Goal: Task Accomplishment & Management: Complete application form

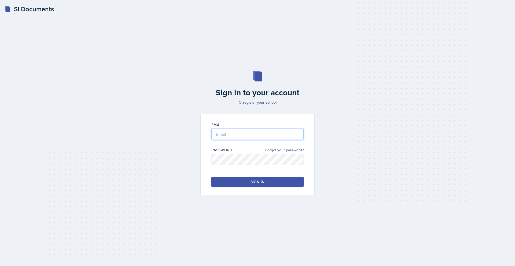
type input "[EMAIL_ADDRESS][DOMAIN_NAME]"
click at [244, 182] on button "Sign in" at bounding box center [257, 182] width 92 height 10
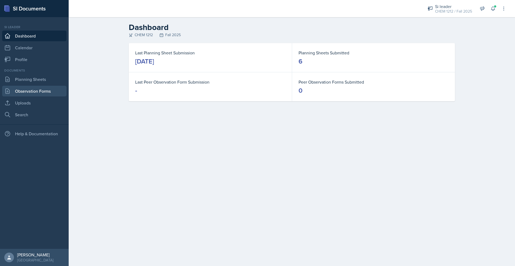
click at [28, 92] on link "Observation Forms" at bounding box center [34, 91] width 64 height 11
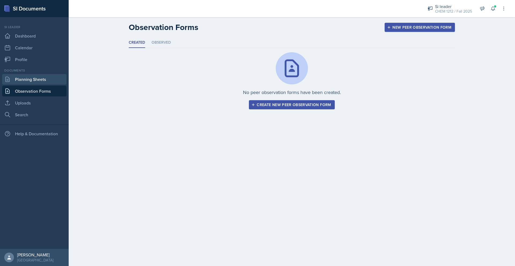
click at [32, 79] on link "Planning Sheets" at bounding box center [34, 79] width 64 height 11
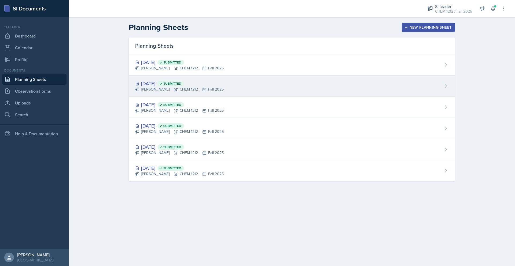
click at [248, 84] on div "[DATE] Submitted [PERSON_NAME] CHEM 1212 Fall 2025" at bounding box center [292, 86] width 326 height 21
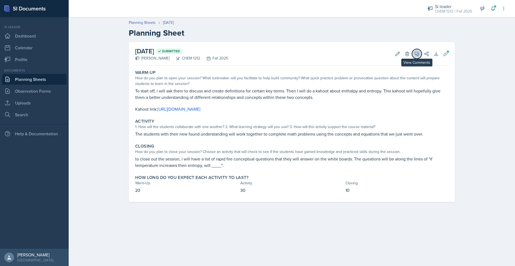
click at [419, 56] on icon at bounding box center [416, 53] width 5 height 5
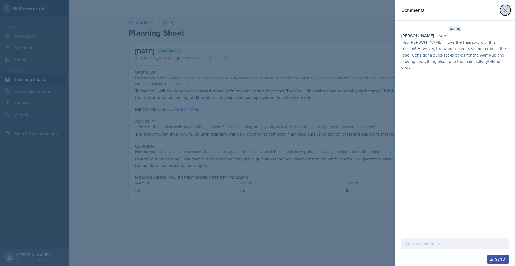
click at [507, 14] on button at bounding box center [505, 10] width 11 height 11
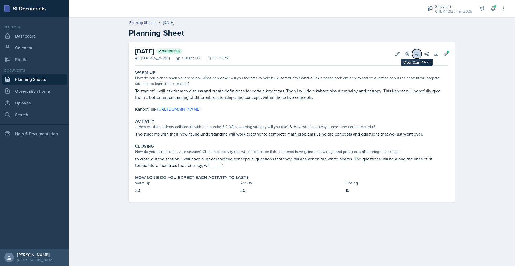
click at [416, 55] on icon at bounding box center [416, 53] width 5 height 5
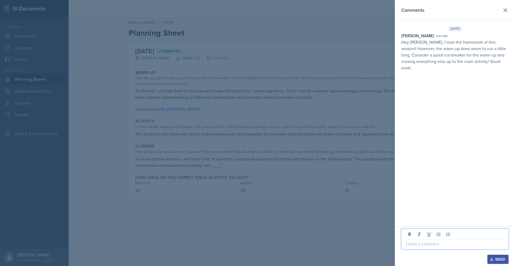
click at [434, 244] on p at bounding box center [455, 244] width 98 height 6
click at [449, 246] on p at bounding box center [455, 244] width 98 height 6
click at [416, 246] on p at bounding box center [455, 244] width 98 height 6
click at [414, 246] on p at bounding box center [455, 244] width 98 height 6
click at [411, 246] on p at bounding box center [455, 244] width 98 height 6
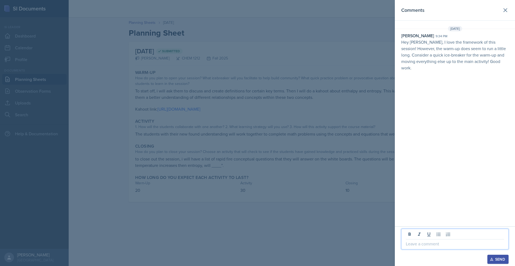
click at [411, 246] on p at bounding box center [455, 244] width 98 height 6
click at [498, 258] on div "Send" at bounding box center [498, 260] width 14 height 4
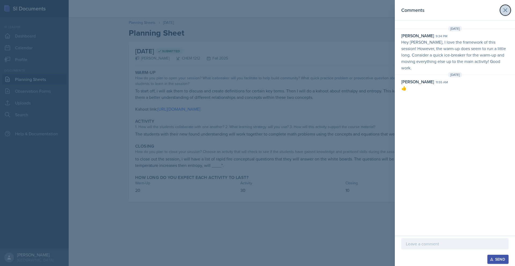
click at [502, 8] on icon at bounding box center [505, 10] width 6 height 6
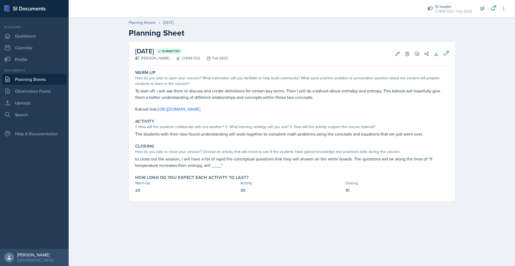
click at [54, 97] on div "Documents Planning Sheets Observation Forms Uploads Search" at bounding box center [34, 94] width 64 height 52
click at [55, 92] on link "Observation Forms" at bounding box center [34, 91] width 64 height 11
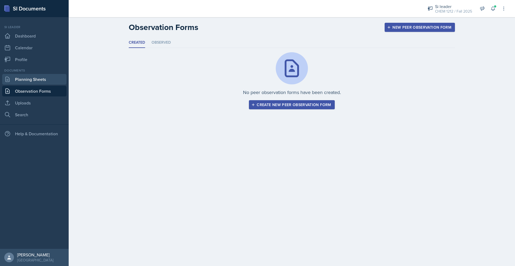
click at [38, 81] on link "Planning Sheets" at bounding box center [34, 79] width 64 height 11
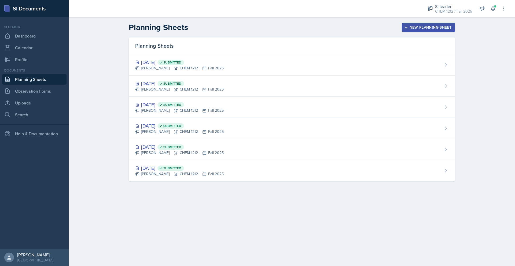
click at [422, 27] on div "New Planning Sheet" at bounding box center [428, 27] width 46 height 4
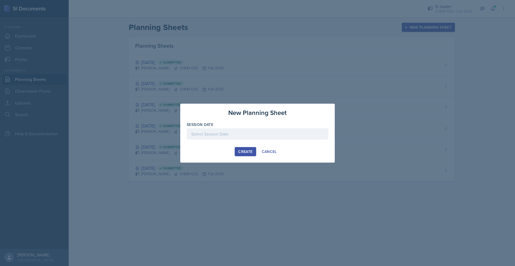
click at [256, 139] on div at bounding box center [258, 134] width 142 height 11
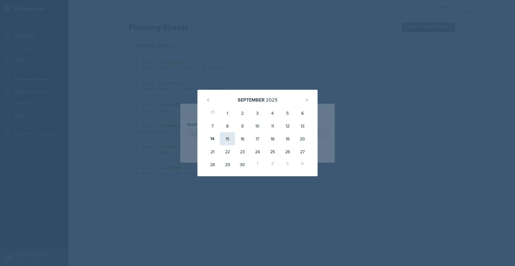
click at [229, 140] on div "15" at bounding box center [227, 139] width 15 height 13
type input "[DATE]"
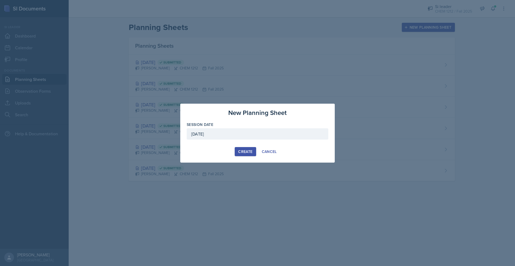
click at [240, 155] on button "Create" at bounding box center [245, 151] width 21 height 9
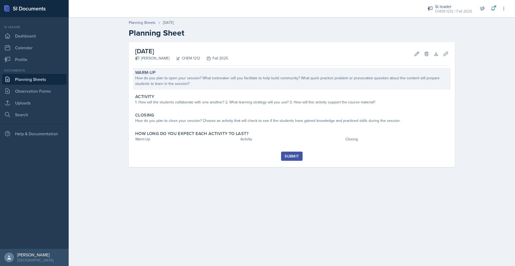
click at [188, 86] on div "How do you plan to open your session? What icebreaker will you facilitate to he…" at bounding box center [291, 80] width 313 height 11
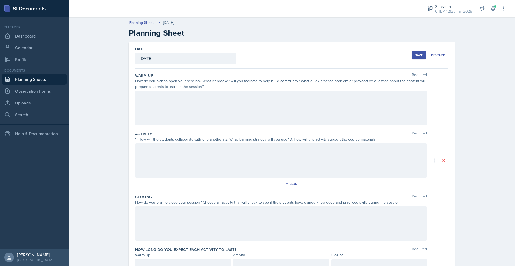
click at [203, 105] on div at bounding box center [281, 108] width 292 height 34
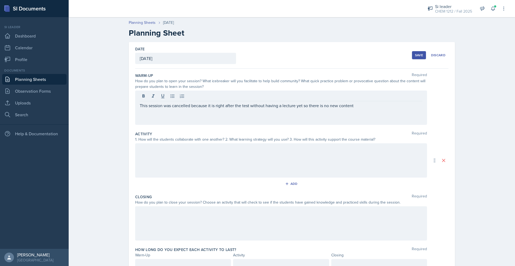
click at [157, 162] on div at bounding box center [281, 161] width 292 height 34
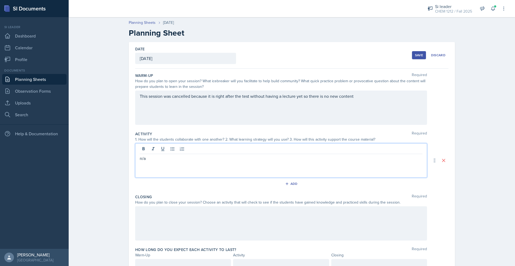
click at [155, 223] on div at bounding box center [281, 224] width 292 height 34
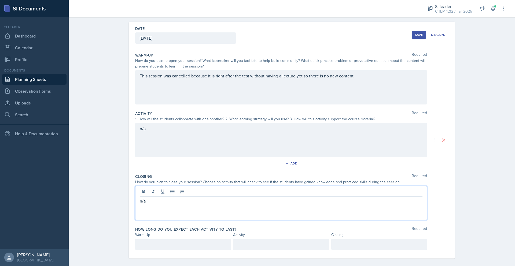
click at [172, 247] on p at bounding box center [183, 245] width 87 height 6
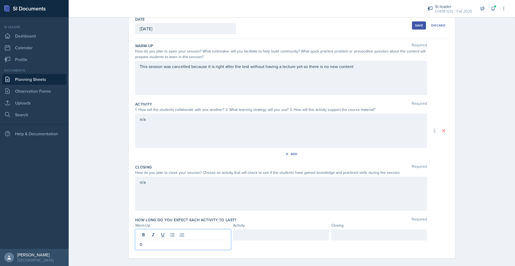
click at [291, 232] on div at bounding box center [281, 235] width 96 height 11
click at [383, 238] on div at bounding box center [379, 235] width 96 height 11
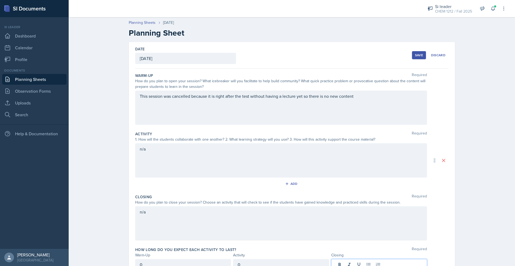
click at [421, 57] on div "Save" at bounding box center [419, 55] width 8 height 4
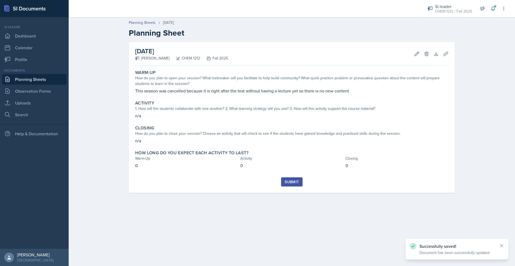
click at [296, 180] on div "Submit" at bounding box center [292, 182] width 14 height 4
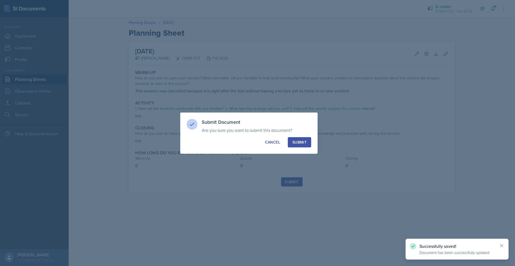
click at [305, 144] on div "Submit" at bounding box center [300, 142] width 14 height 5
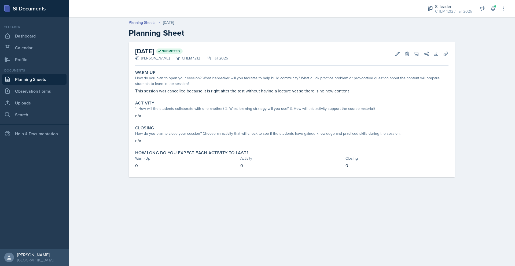
click at [55, 82] on link "Planning Sheets" at bounding box center [34, 79] width 64 height 11
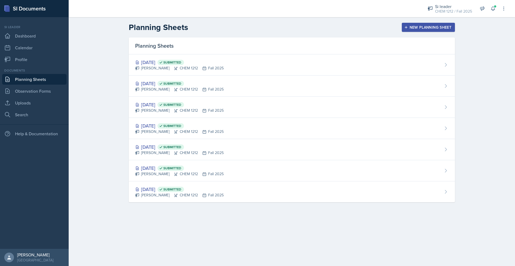
click at [443, 27] on div "New Planning Sheet" at bounding box center [428, 27] width 46 height 4
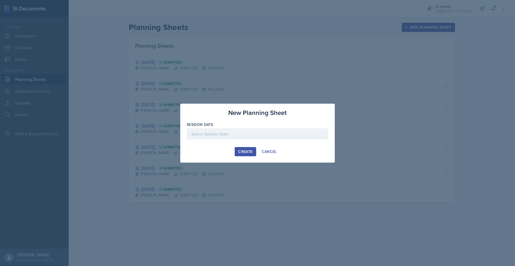
click at [257, 137] on div at bounding box center [258, 134] width 142 height 11
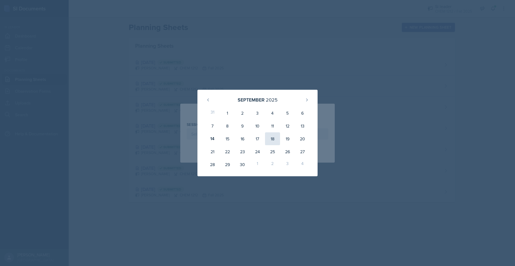
click at [272, 141] on div "18" at bounding box center [272, 139] width 15 height 13
type input "[DATE]"
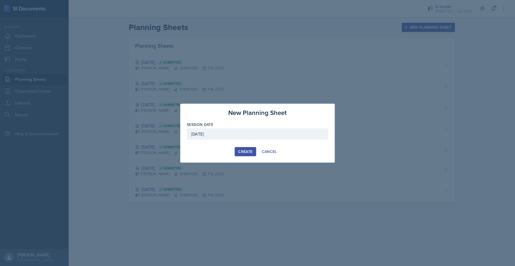
click at [248, 153] on div "Create" at bounding box center [245, 152] width 14 height 4
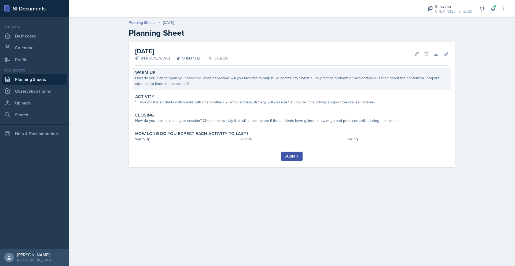
click at [176, 85] on div "How do you plan to open your session? What icebreaker will you facilitate to he…" at bounding box center [291, 80] width 313 height 11
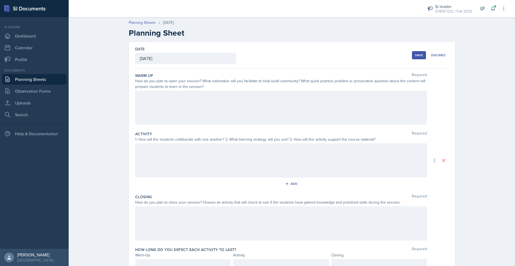
click at [178, 100] on div at bounding box center [281, 108] width 292 height 34
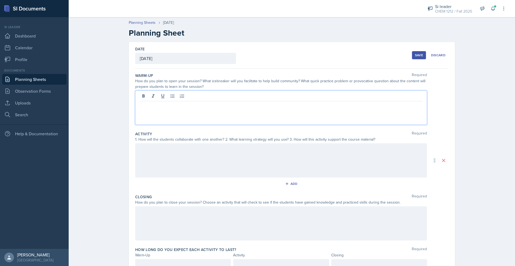
click at [179, 110] on div at bounding box center [281, 108] width 292 height 34
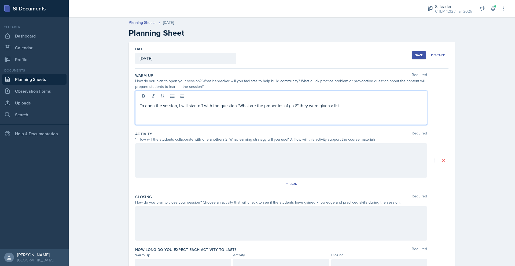
drag, startPoint x: 350, startPoint y: 107, endPoint x: 299, endPoint y: 105, distance: 50.8
click at [299, 105] on p "To open the session, I will start off with the question "What are the propertie…" at bounding box center [281, 106] width 283 height 6
click at [326, 104] on p "To open the session, I will start off with the question "What are the propertie…" at bounding box center [281, 106] width 283 height 6
click at [328, 106] on p "To open the session, I will start off with the question "What are the propertie…" at bounding box center [281, 106] width 283 height 6
drag, startPoint x: 369, startPoint y: 112, endPoint x: 302, endPoint y: 106, distance: 67.9
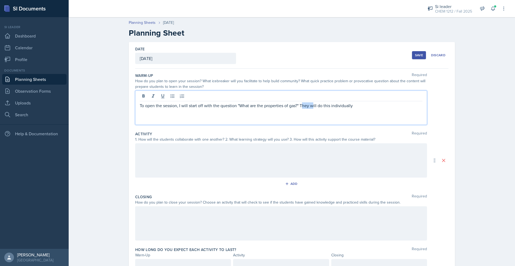
click at [302, 106] on div "To open the session, I will start off with the question "What are the propertie…" at bounding box center [281, 108] width 292 height 34
drag, startPoint x: 356, startPoint y: 108, endPoint x: 299, endPoint y: 107, distance: 56.6
click at [299, 107] on p "To open the session, I will start off with the question "What are the propertie…" at bounding box center [281, 106] width 283 height 6
